Goal: Information Seeking & Learning: Learn about a topic

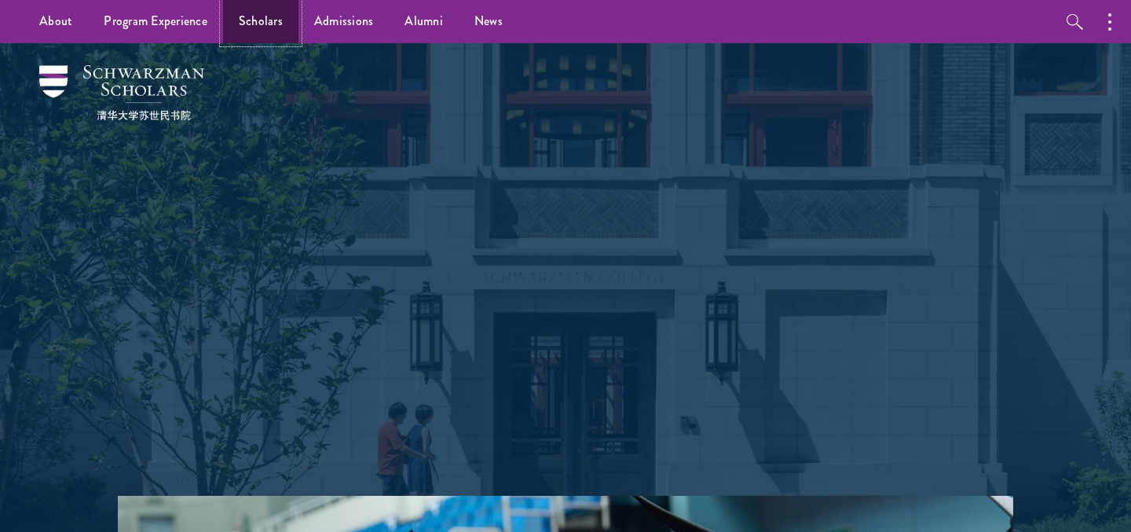
click at [270, 18] on link "Scholars" at bounding box center [260, 21] width 75 height 43
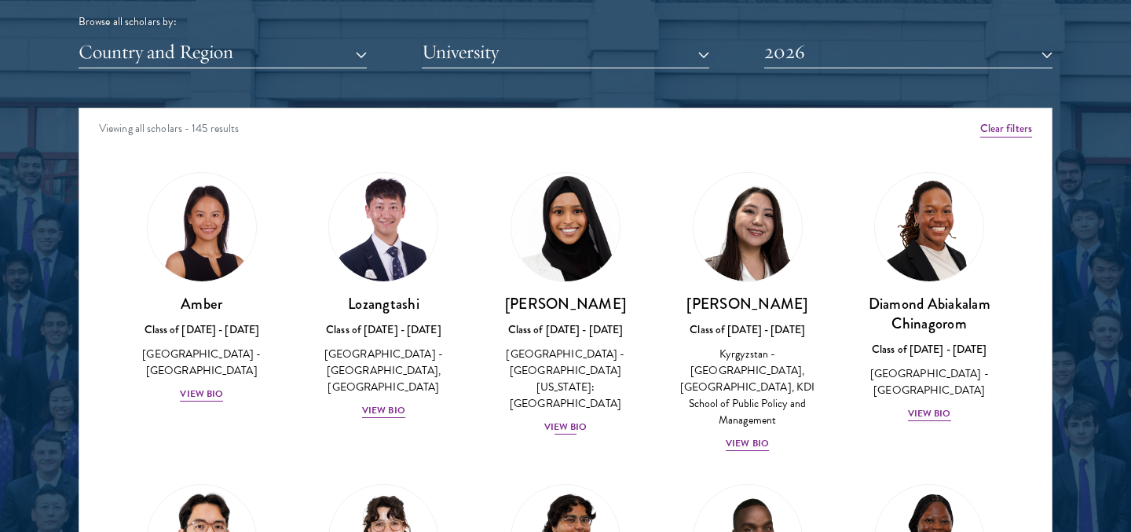
scroll to position [3607, 0]
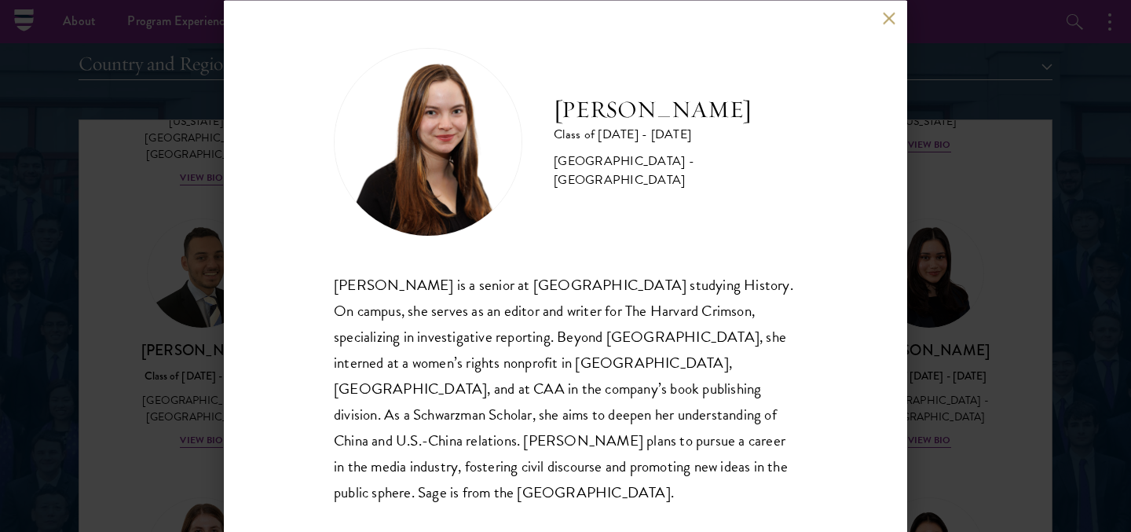
scroll to position [1965, 0]
click at [886, 25] on button at bounding box center [888, 18] width 13 height 13
